Goal: Communication & Community: Answer question/provide support

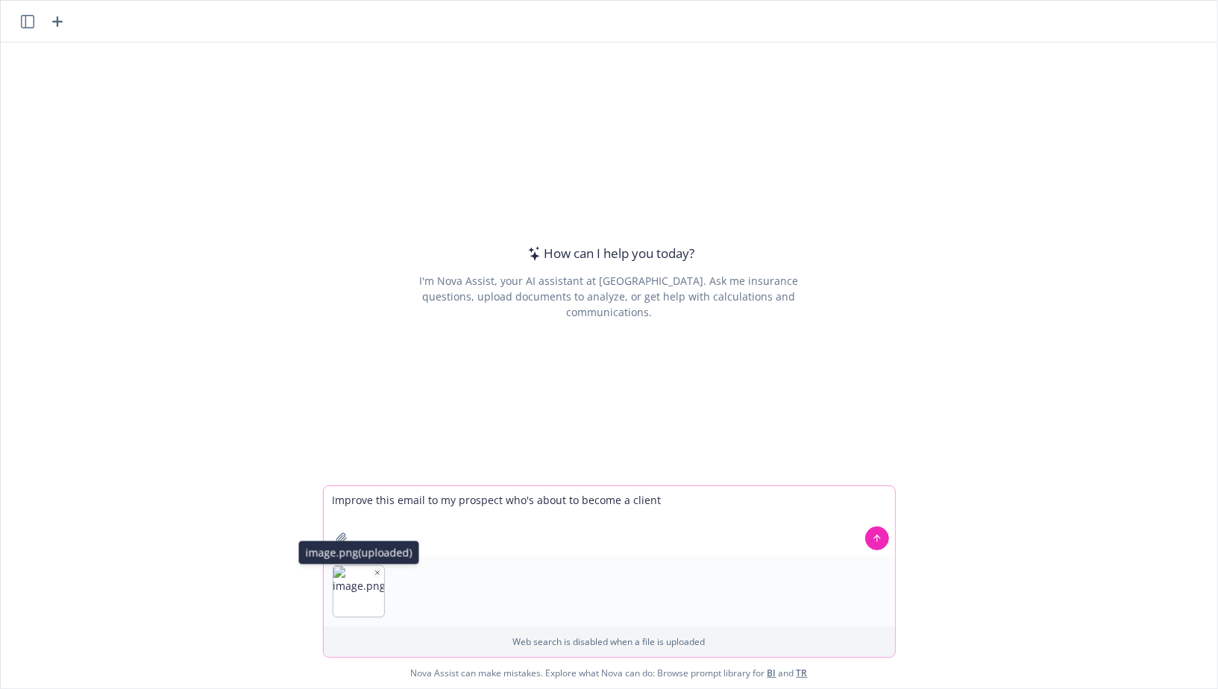
click at [378, 568] on button "button" at bounding box center [377, 573] width 10 height 10
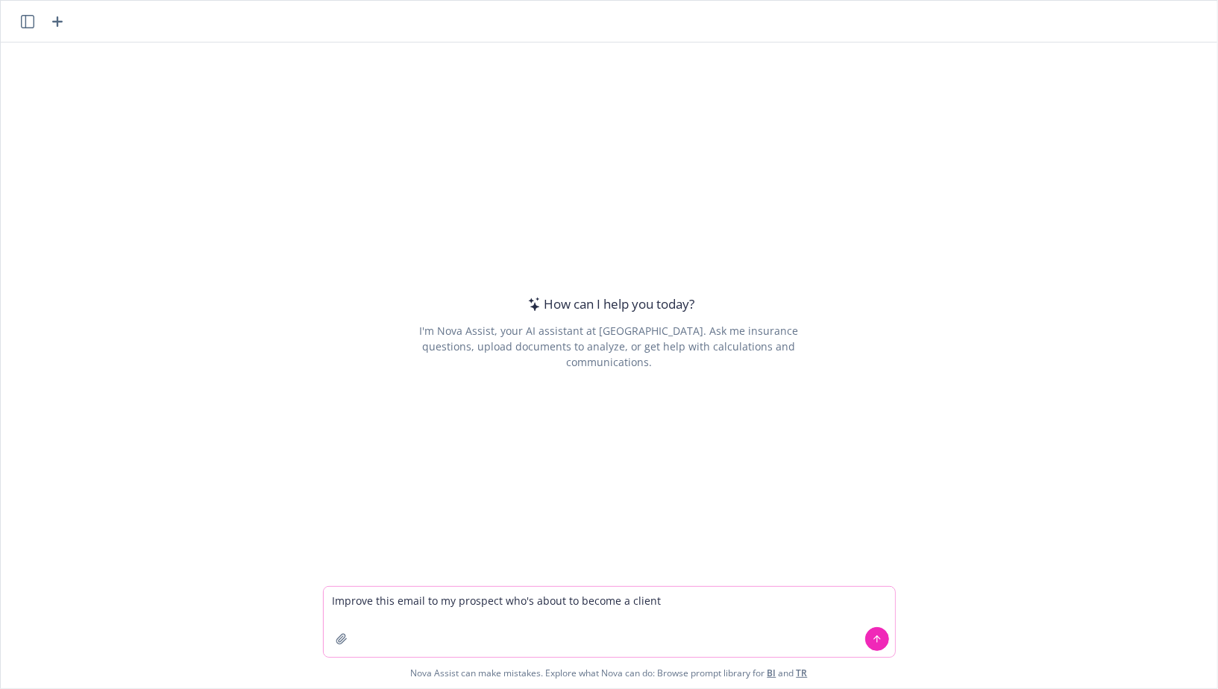
click at [662, 603] on textarea "Improve this email to my prospect who's about to become a client" at bounding box center [609, 622] width 571 height 70
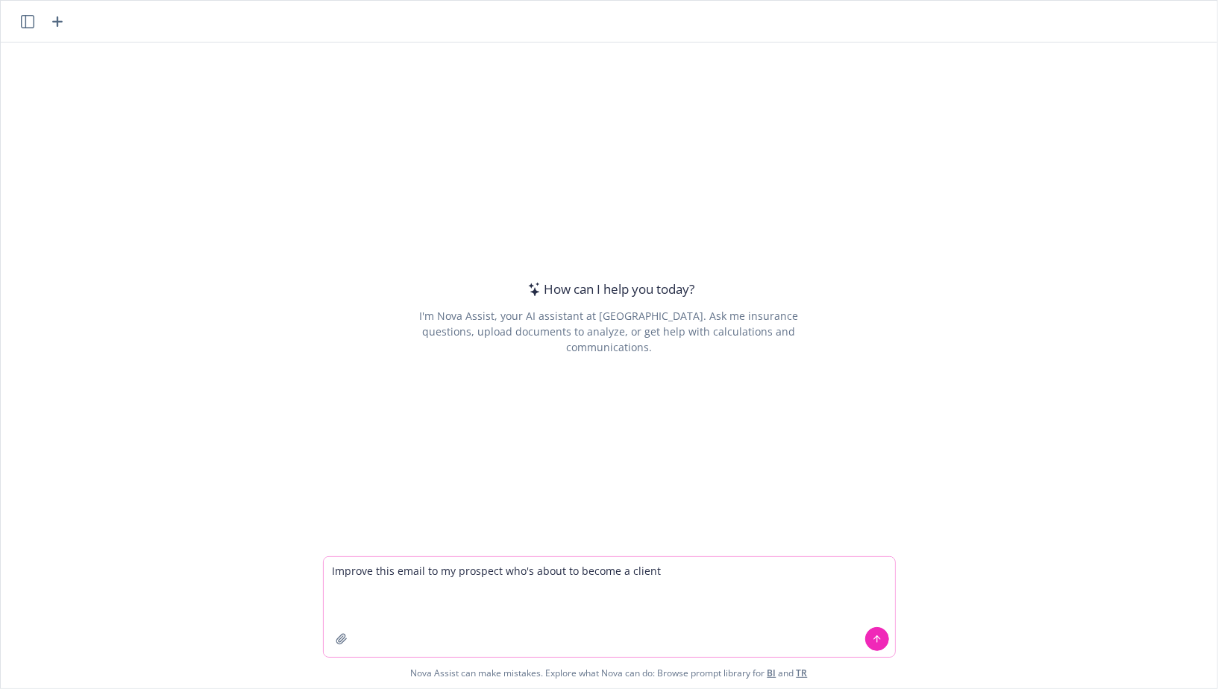
paste textarea "Lo Ipsum, D sita con adi e seddoei tempori! Utla etdolo magna; ali en admi ve q…"
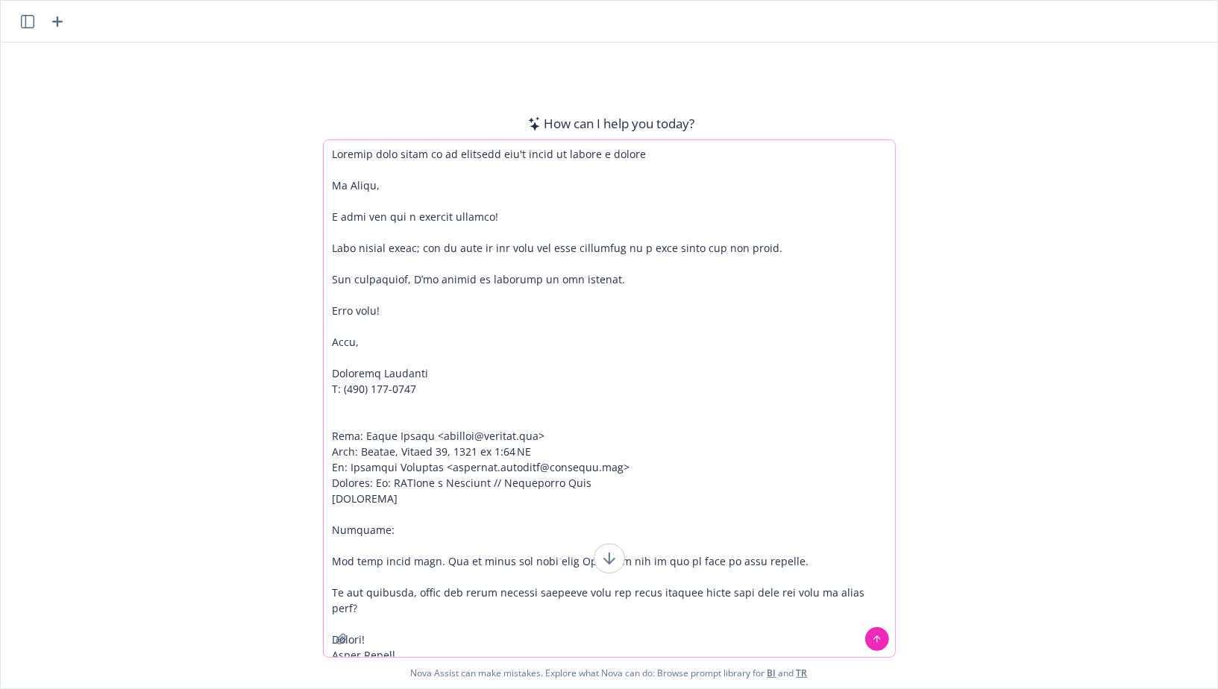
type textarea "Loremip dolo sitam co ad elitsedd eiu't incid ut labore e dolore Ma Aliqu, E ad…"
click at [878, 640] on icon at bounding box center [877, 639] width 10 height 10
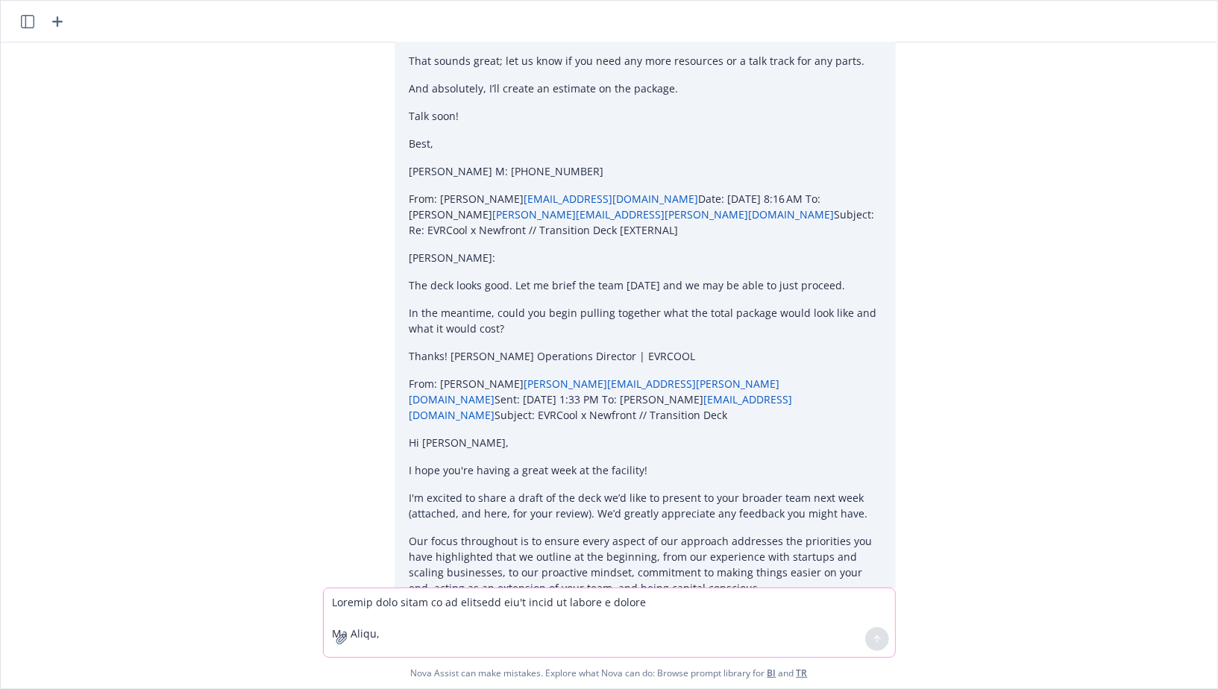
scroll to position [649, 0]
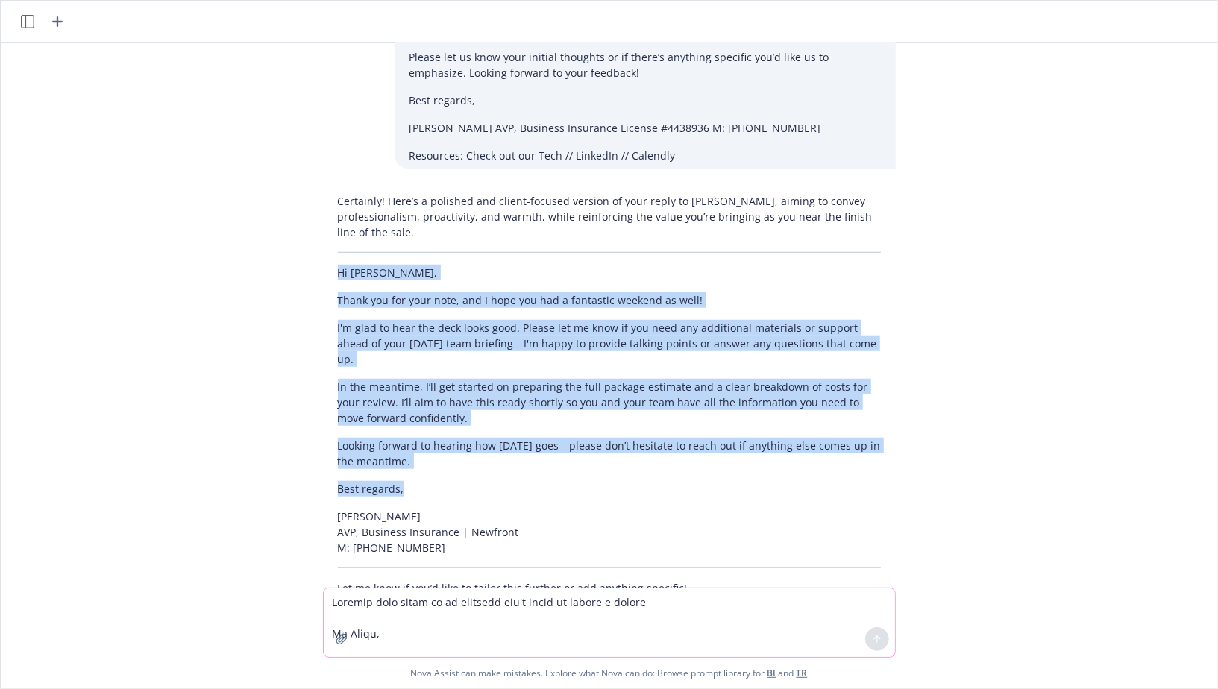
drag, startPoint x: 334, startPoint y: 243, endPoint x: 474, endPoint y: 433, distance: 236.3
click at [474, 433] on div "Certainly! Here’s a polished and client-focused version of your reply to [PERSO…" at bounding box center [609, 394] width 573 height 415
copy div "Hi [PERSON_NAME], Thank you for your note, and I hope you had a fantastic weeke…"
